Goal: Go to known website: Access a specific website the user already knows

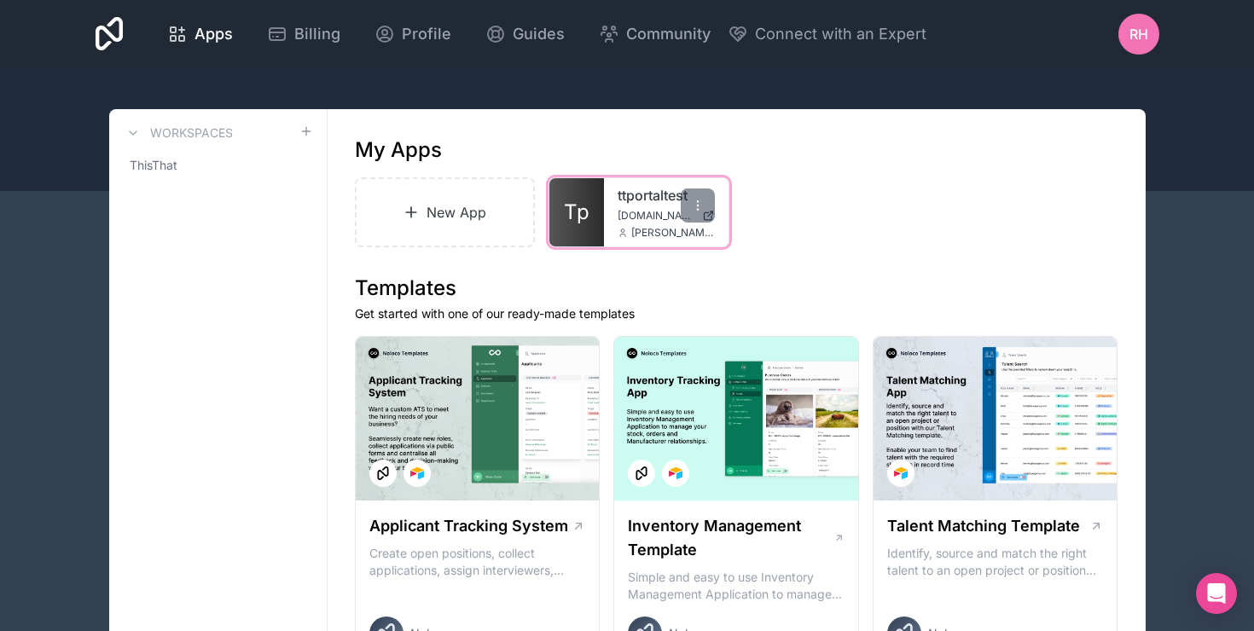
click at [604, 228] on div "ttportaltest [DOMAIN_NAME] [PERSON_NAME][EMAIL_ADDRESS][DOMAIN_NAME]" at bounding box center [666, 212] width 125 height 68
click at [620, 208] on div "ttportaltest [DOMAIN_NAME] [PERSON_NAME][EMAIL_ADDRESS][DOMAIN_NAME]" at bounding box center [666, 212] width 125 height 68
click at [646, 212] on span "[DOMAIN_NAME]" at bounding box center [656, 216] width 78 height 14
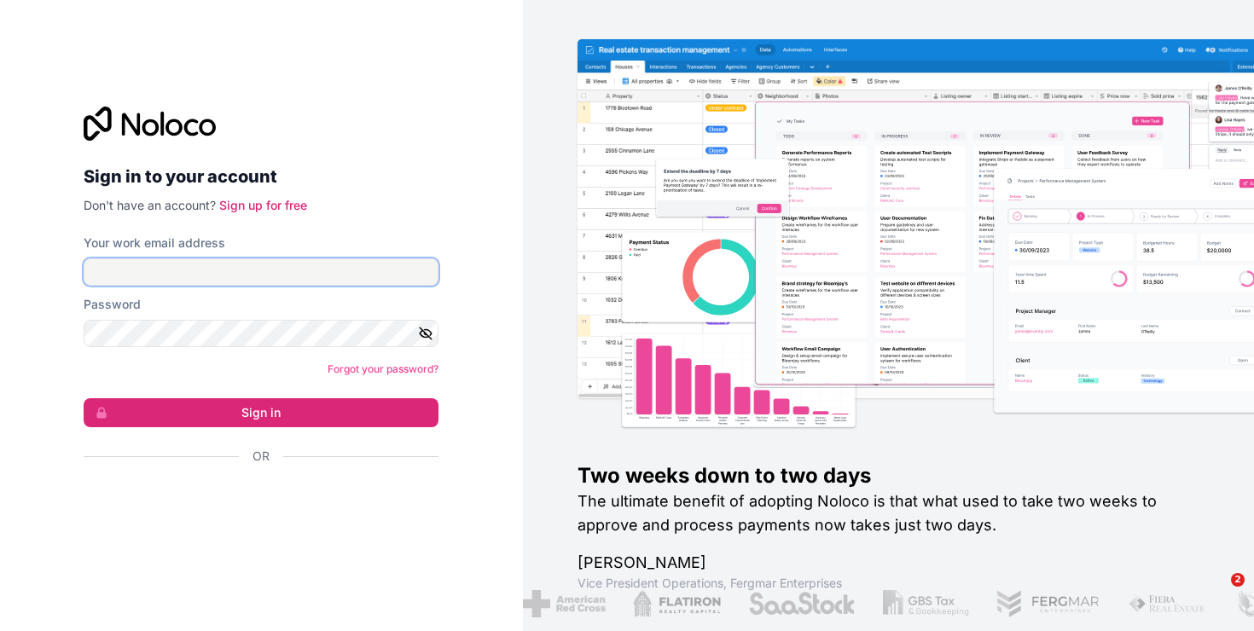
click at [156, 264] on input "Your work email address" at bounding box center [261, 271] width 355 height 27
click at [442, 209] on div "Sign in to your account Don't have an account? Sign up for free Your work email…" at bounding box center [261, 315] width 382 height 472
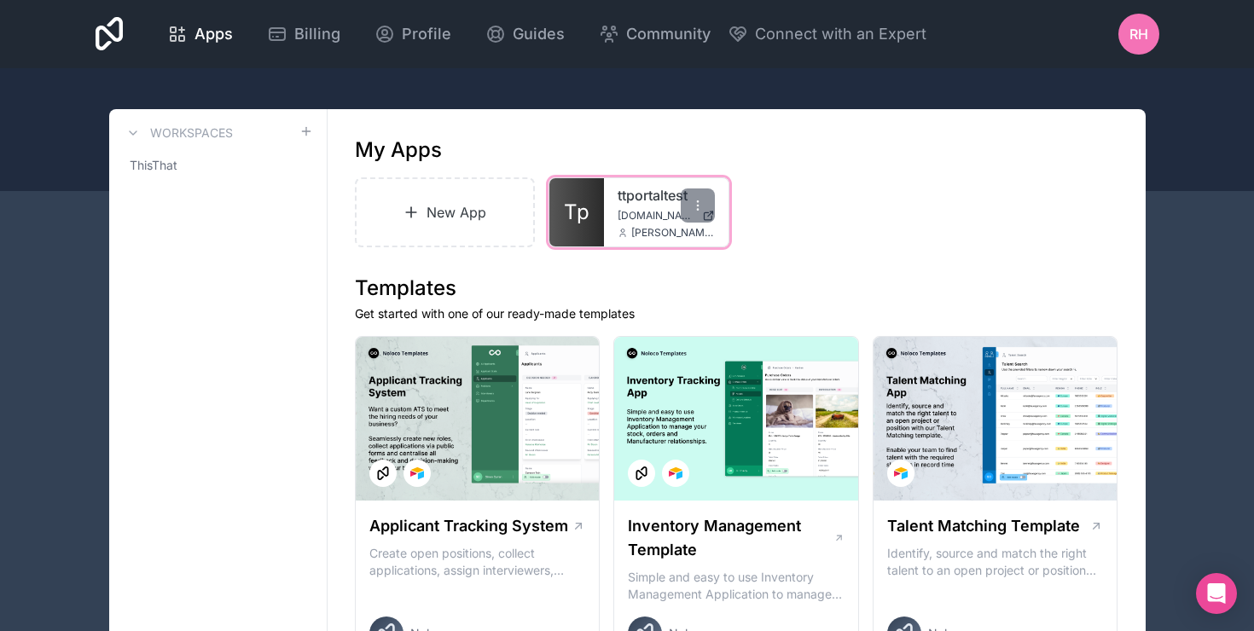
click at [614, 191] on div "ttportaltest [DOMAIN_NAME] [PERSON_NAME][EMAIL_ADDRESS][DOMAIN_NAME]" at bounding box center [666, 212] width 125 height 68
click at [559, 236] on link "Tp" at bounding box center [576, 212] width 55 height 68
